Goal: Check status: Check status

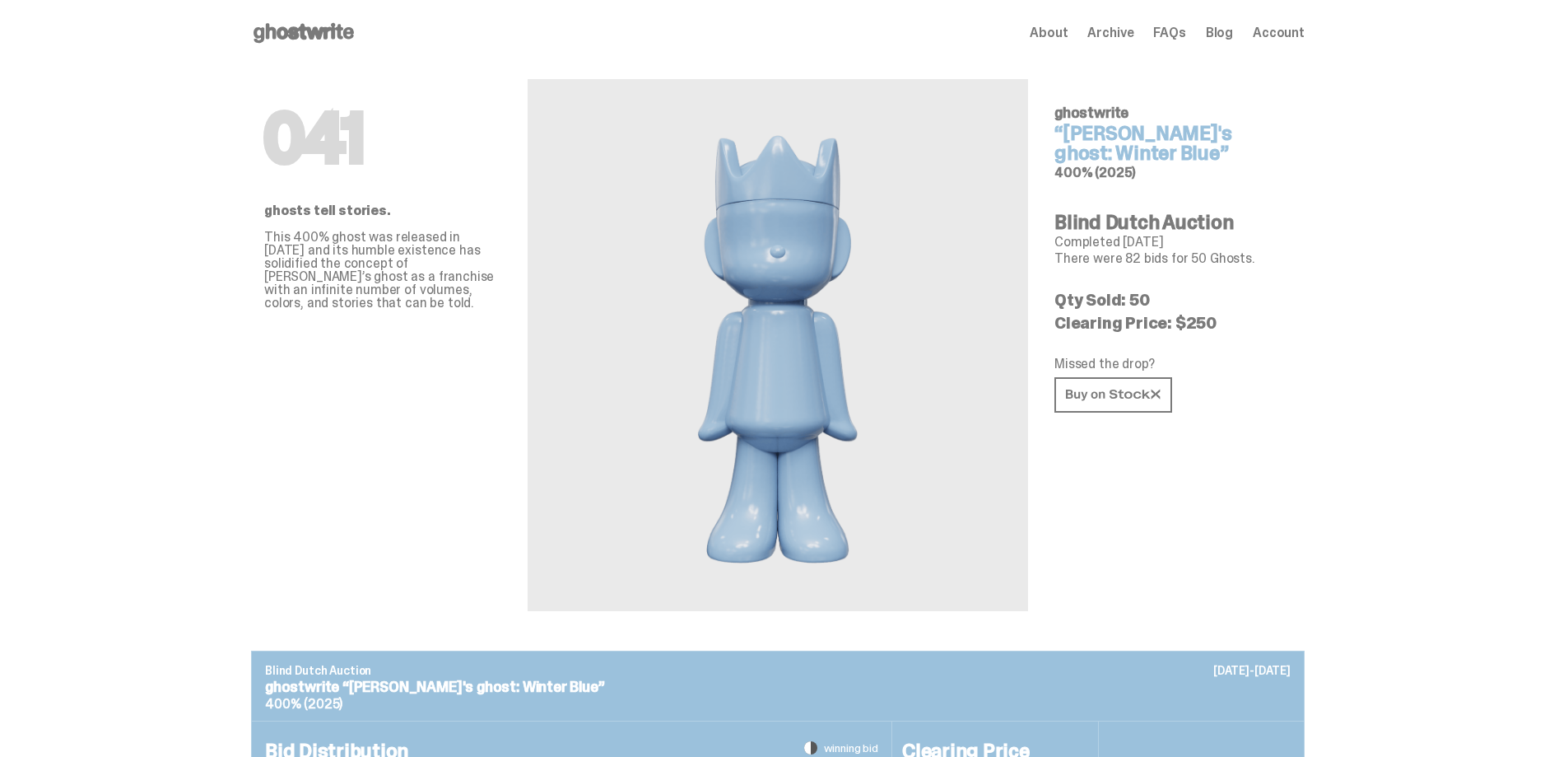
click at [318, 17] on div "Open main menu Home About Archive FAQs Blog Account About Archive FAQs Blog Acc…" at bounding box center [777, 33] width 1053 height 66
click at [320, 43] on icon at bounding box center [303, 33] width 105 height 26
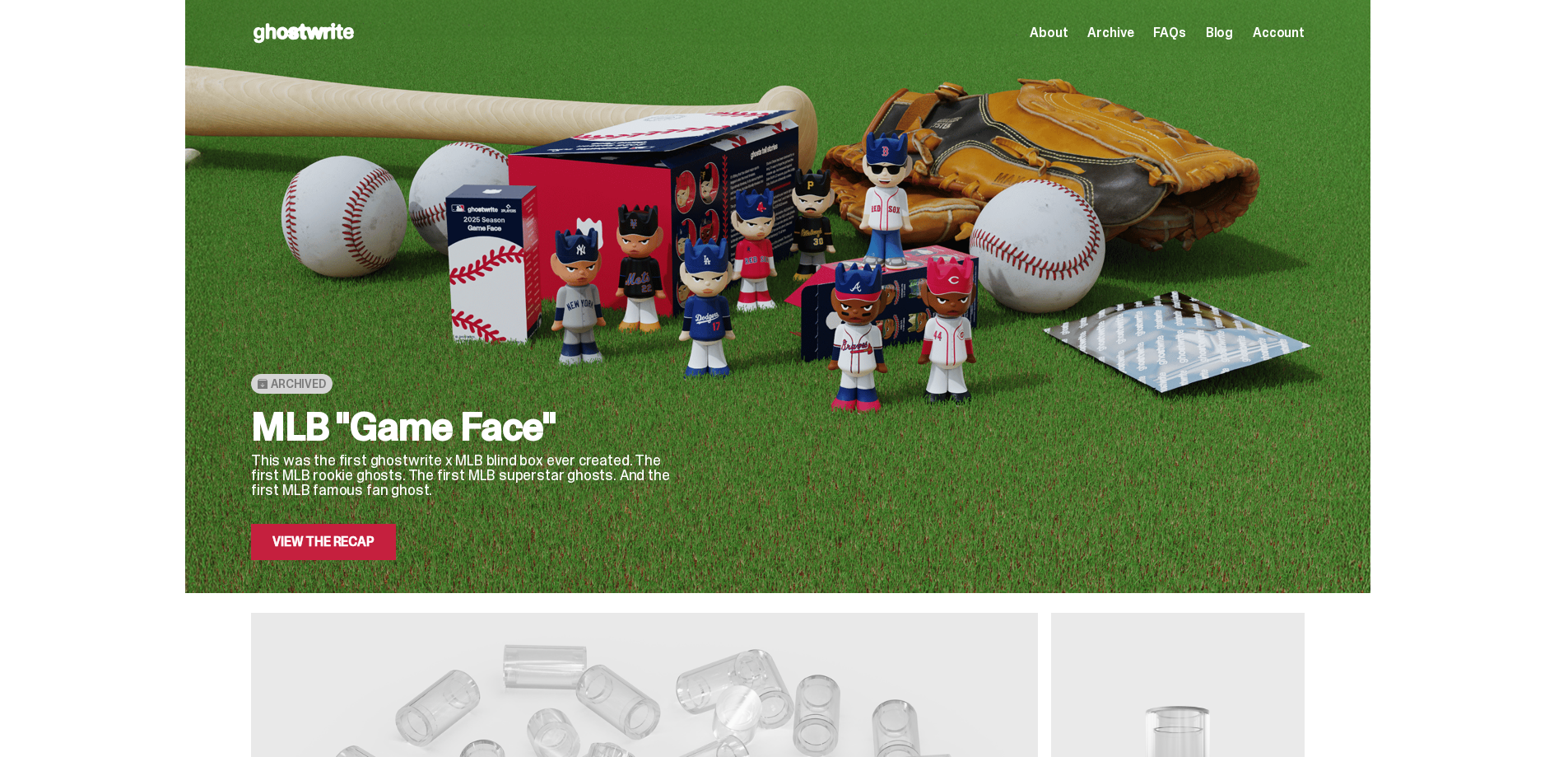
click at [435, 255] on div "Archived MLB "Game Face" This was the first ghostwrite x MLB blind box ever cre…" at bounding box center [465, 335] width 428 height 449
click at [414, 501] on div "MLB "Game Face" This was the first ghostwrite x MLB blind box ever created. The…" at bounding box center [465, 483] width 428 height 153
click at [382, 547] on link "View the Recap" at bounding box center [323, 542] width 145 height 37
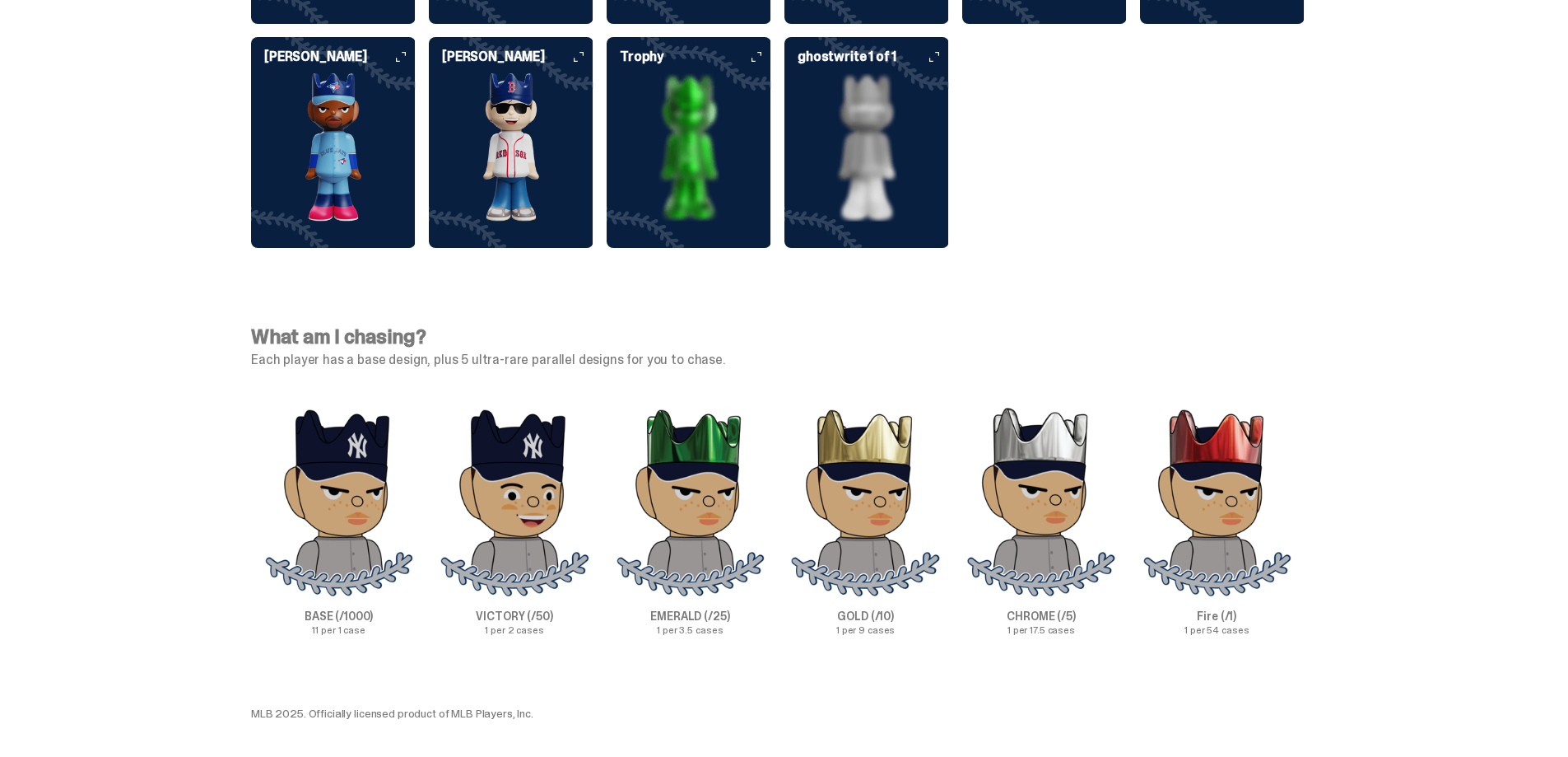
scroll to position [4532, 0]
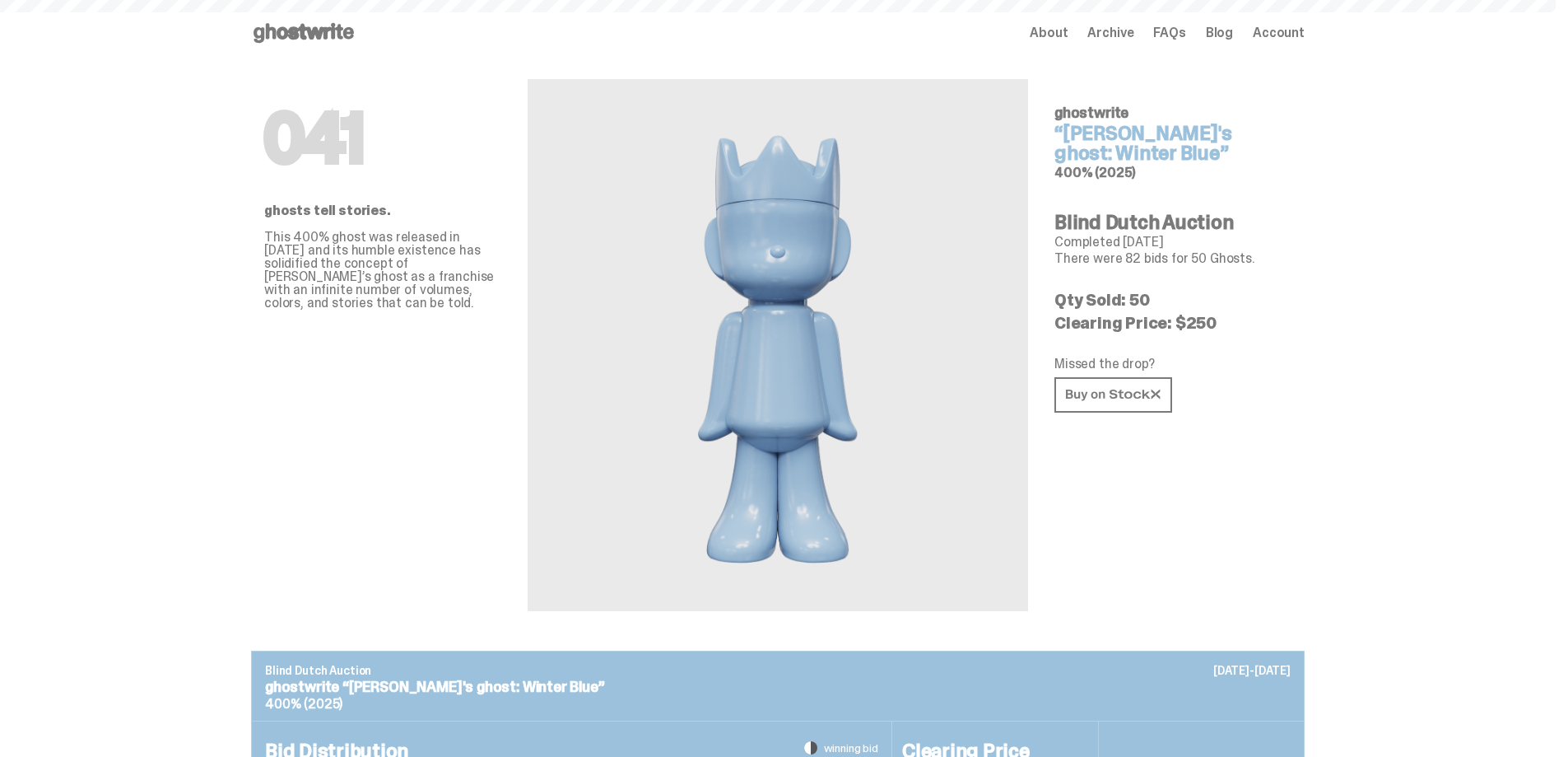
click at [1304, 32] on span "Account" at bounding box center [1279, 32] width 52 height 13
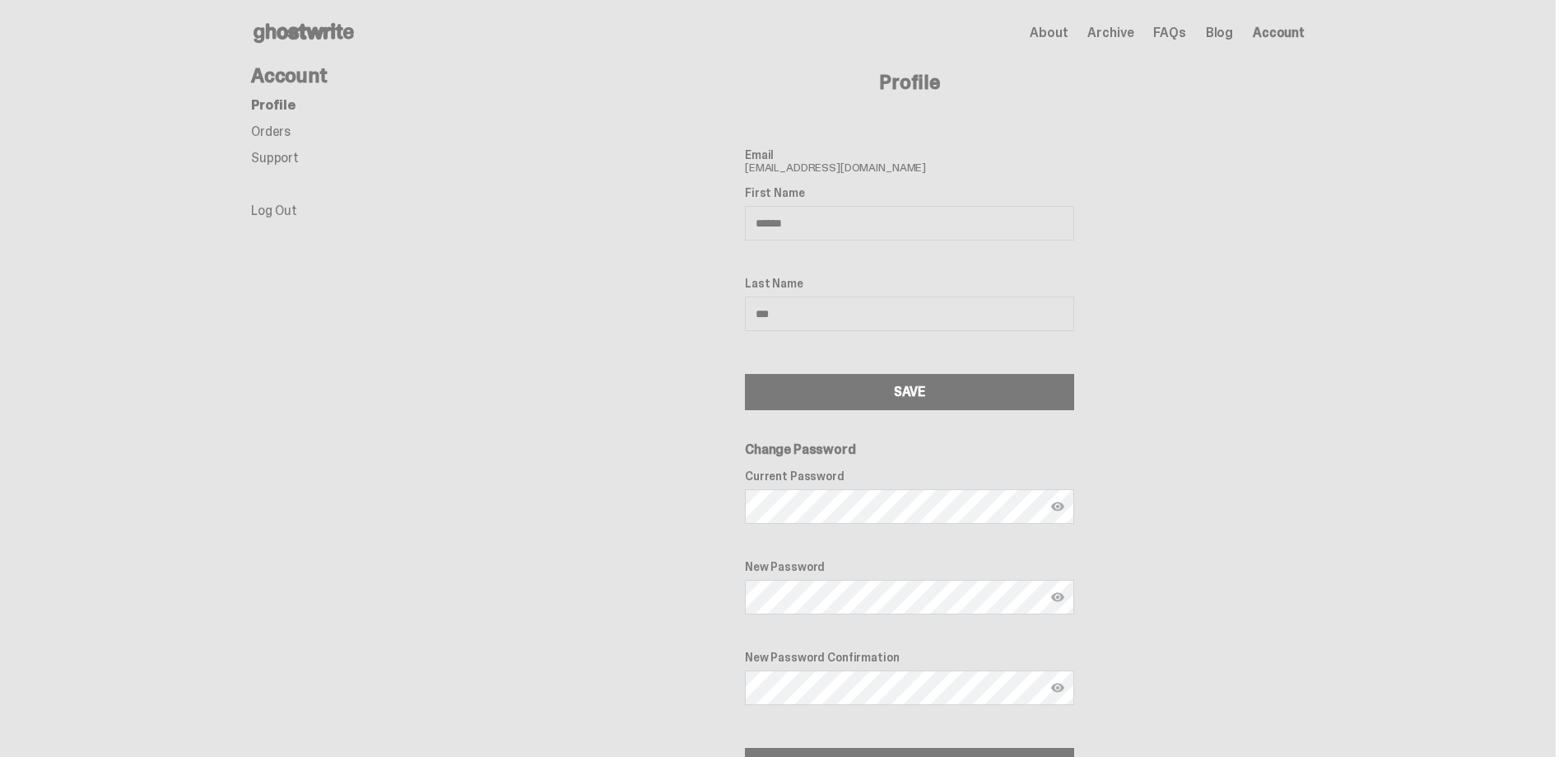
click at [278, 139] on link "Orders" at bounding box center [270, 132] width 39 height 17
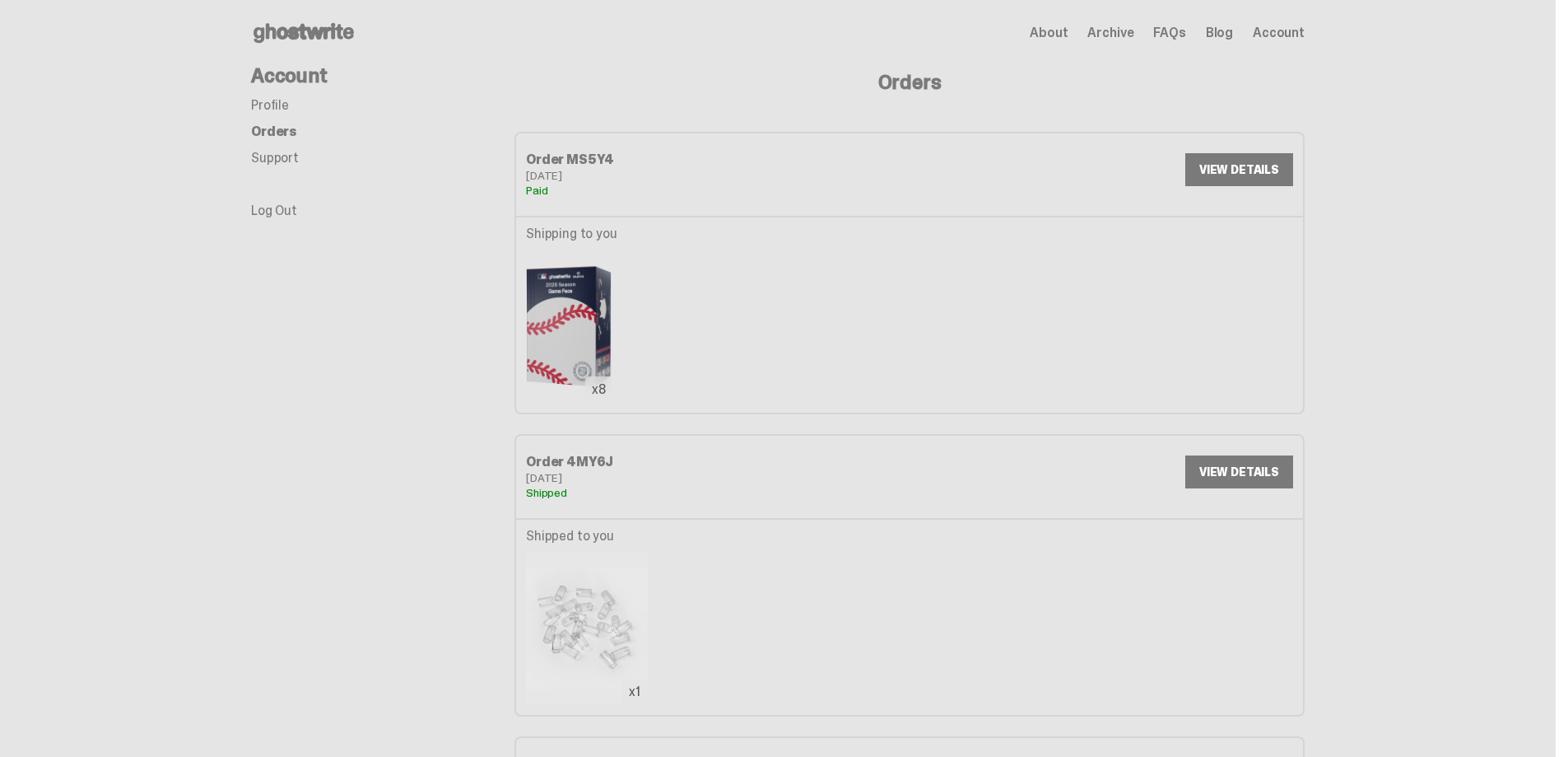
click at [1253, 172] on link "VIEW DETAILS" at bounding box center [1239, 170] width 108 height 33
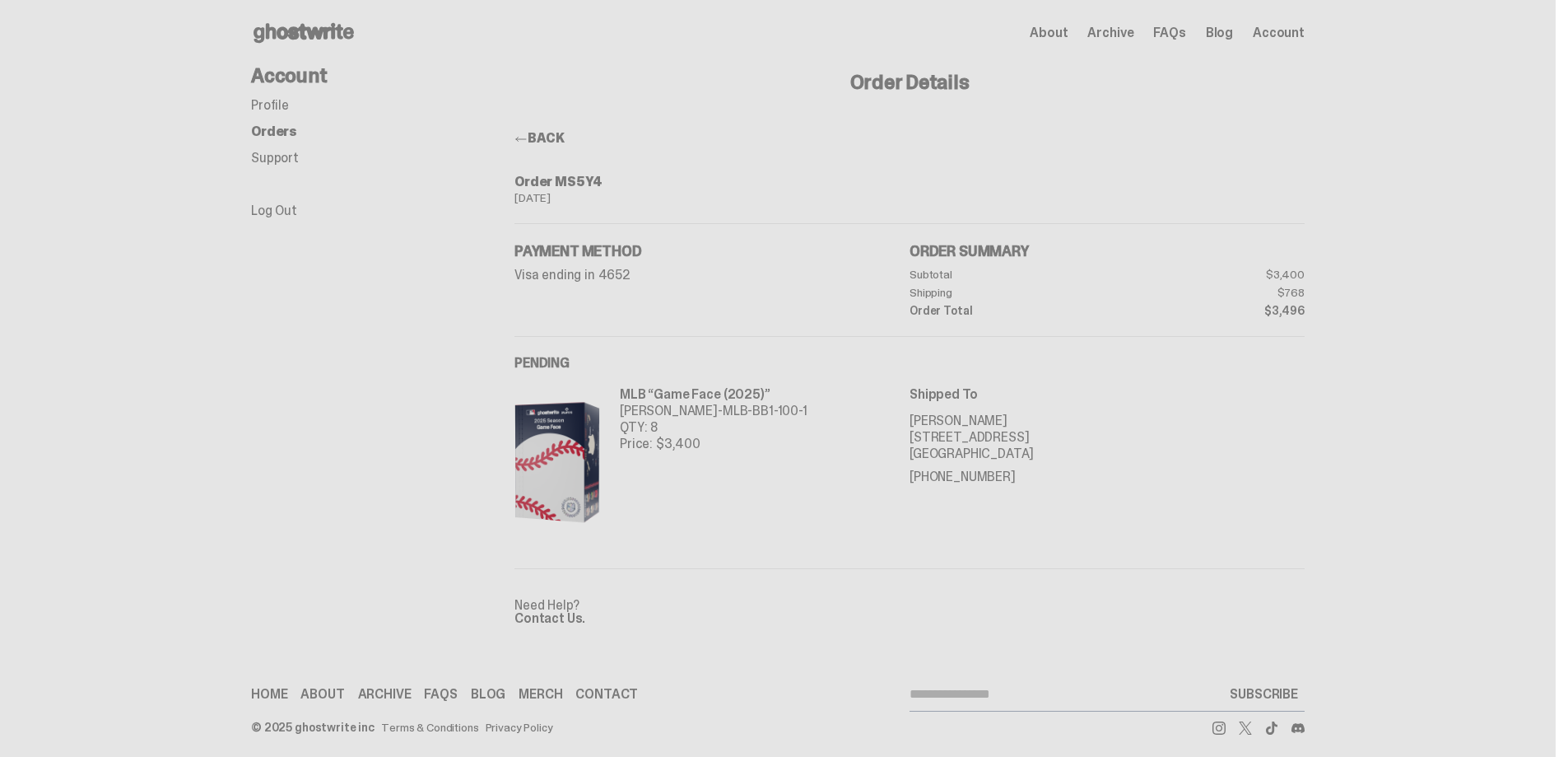
click at [536, 145] on link "BACK" at bounding box center [539, 138] width 50 height 17
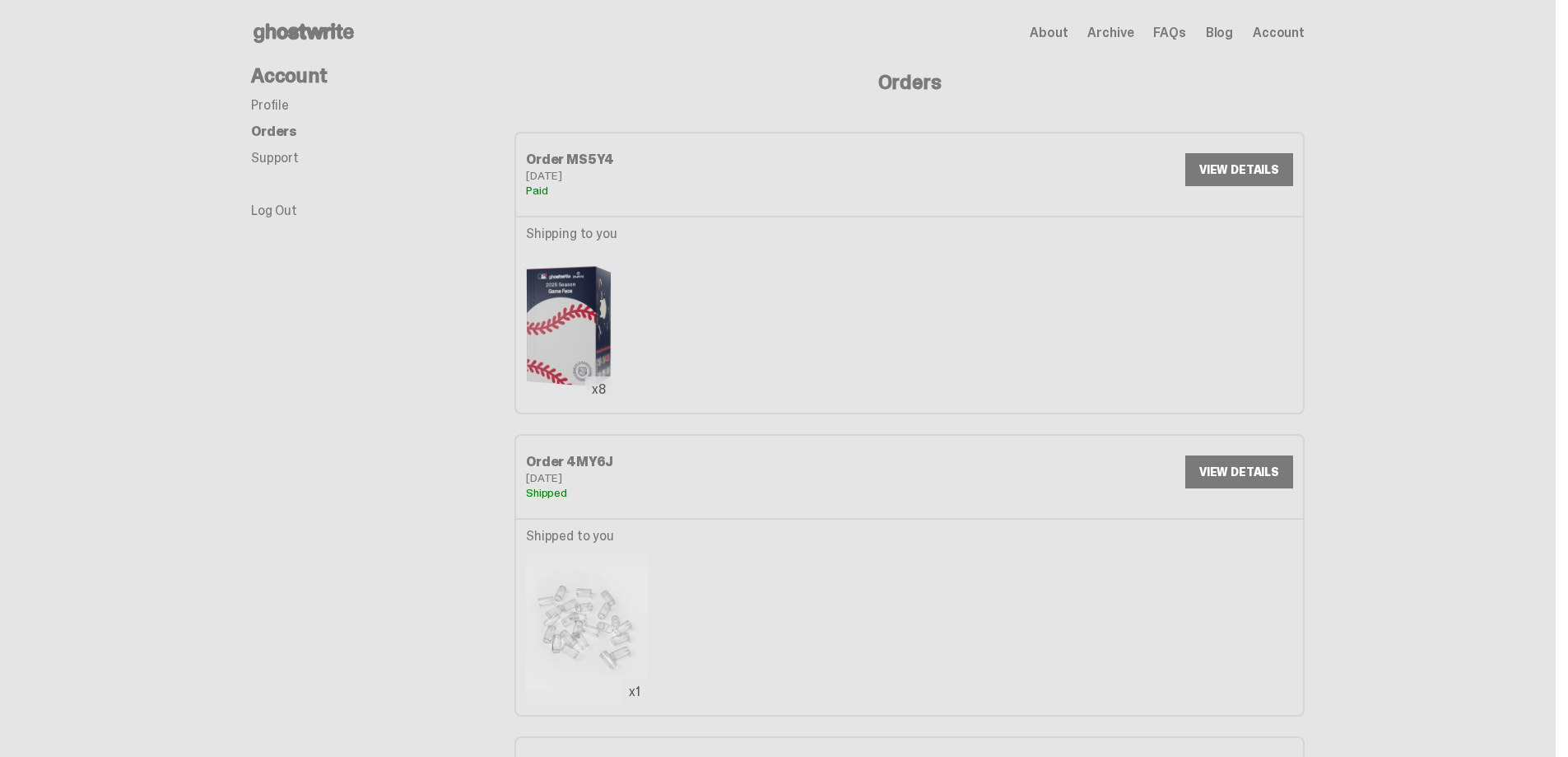
click at [1208, 470] on link "VIEW DETAILS" at bounding box center [1239, 472] width 108 height 33
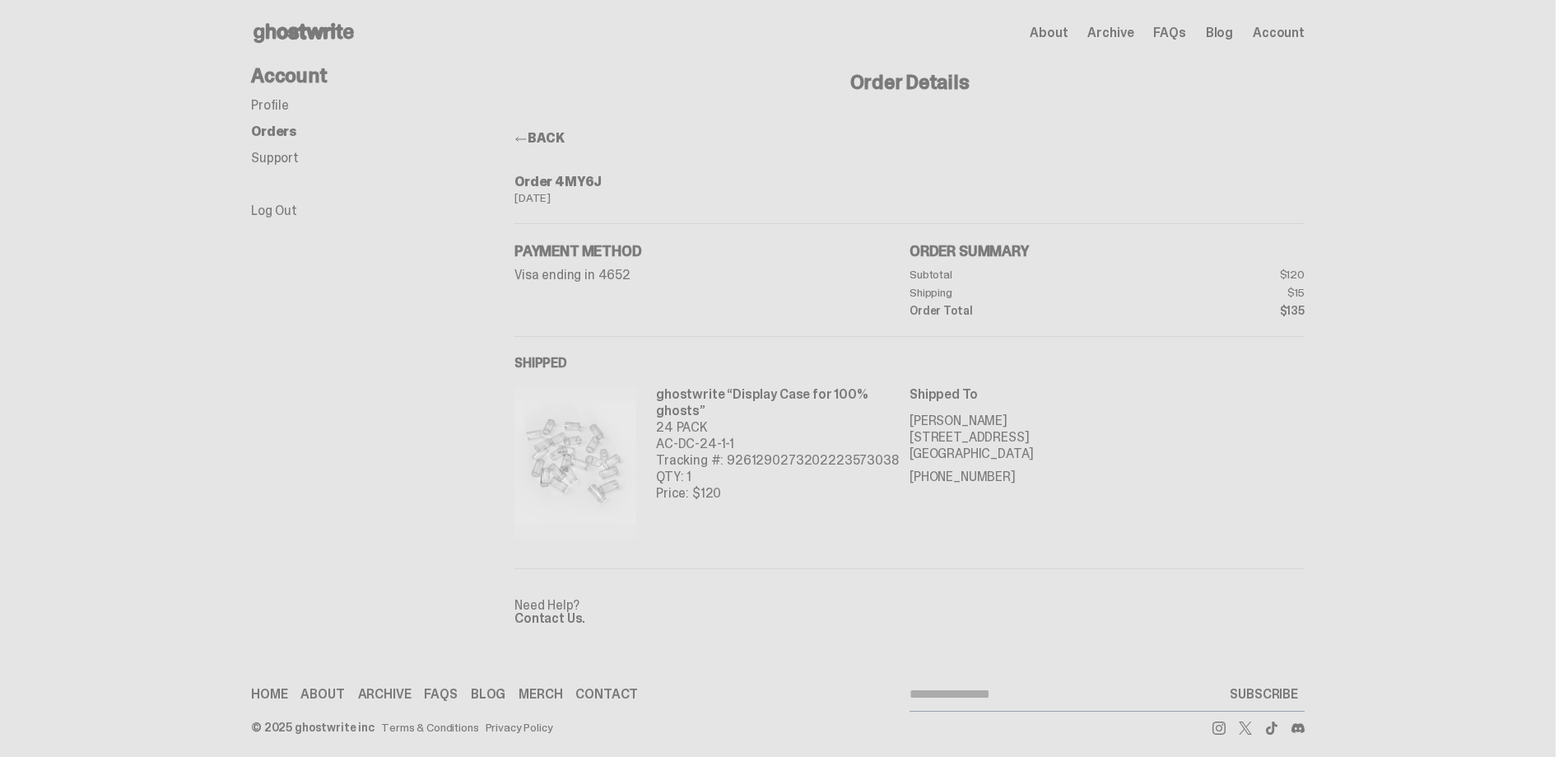
scroll to position [10, 0]
